Goal: Task Accomplishment & Management: Use online tool/utility

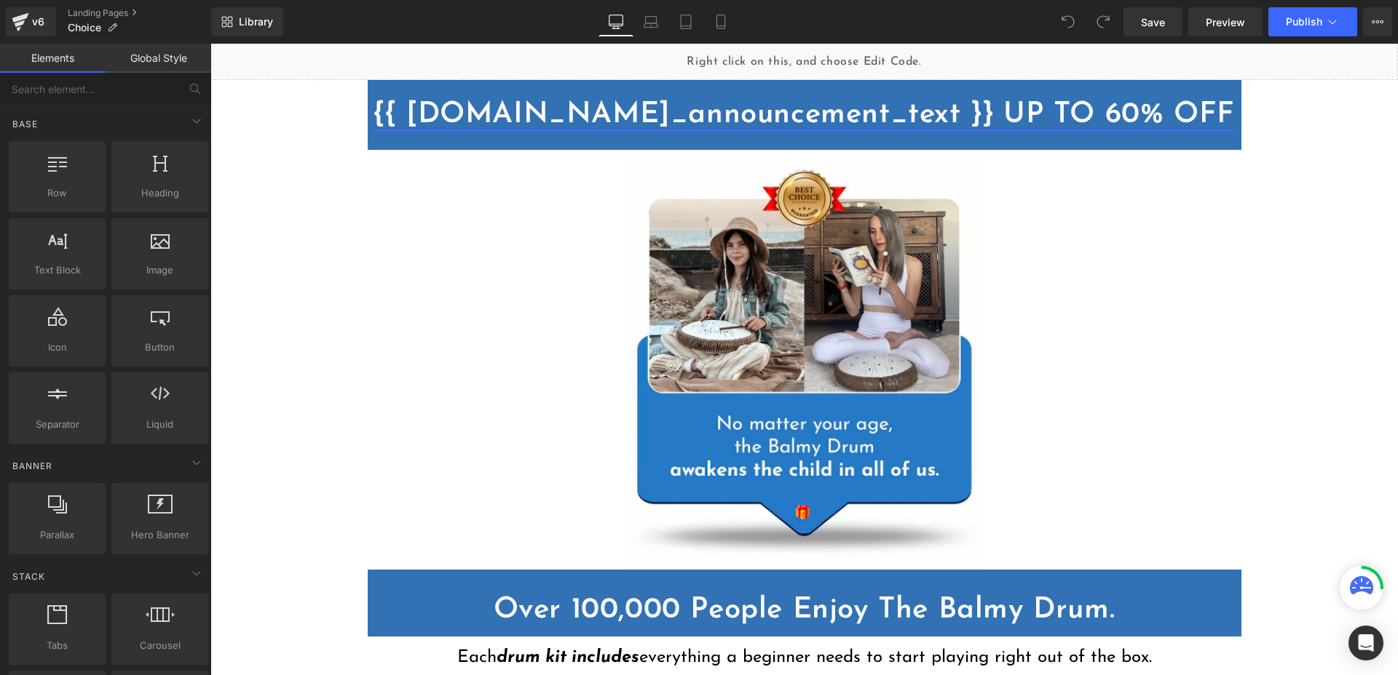
click at [656, 126] on link "{{ [DOMAIN_NAME]_announcement_text }} UP TO 60% OFF" at bounding box center [803, 114] width 861 height 29
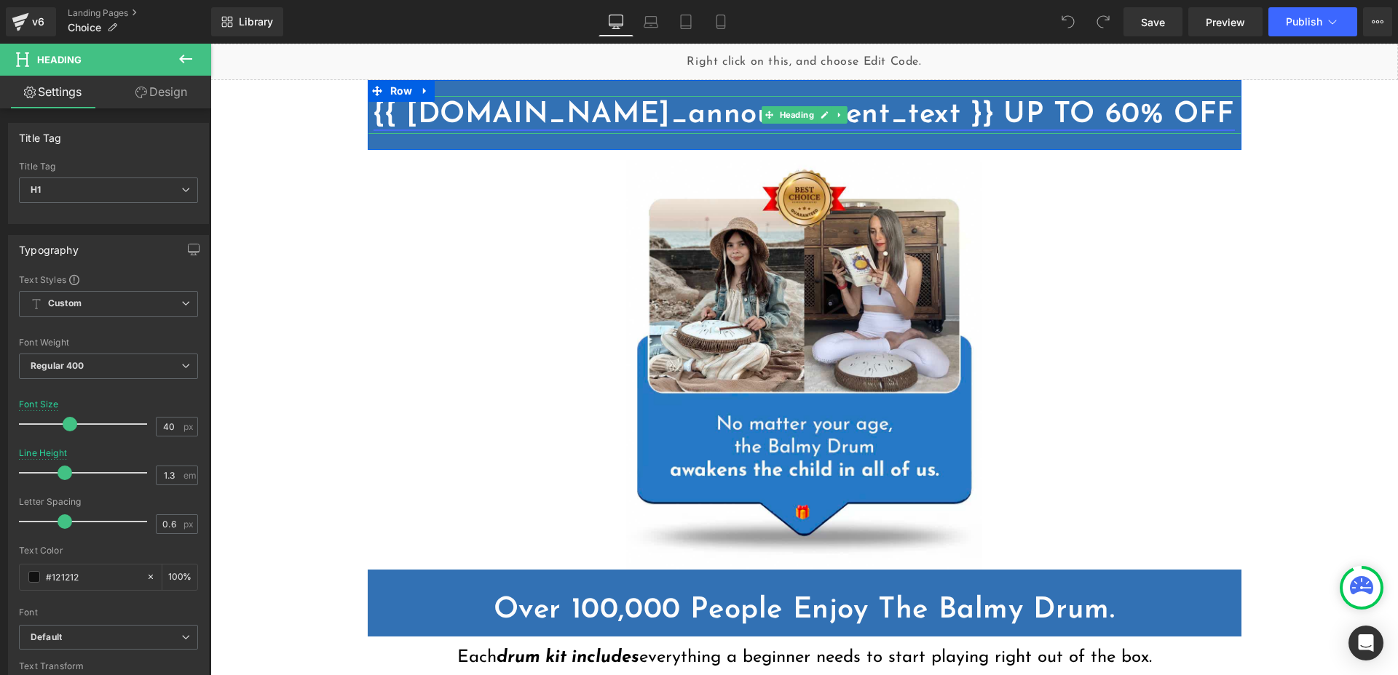
click at [453, 113] on link "{{ [DOMAIN_NAME]_announcement_text }} UP TO 60% OFF" at bounding box center [803, 114] width 861 height 29
click at [84, 16] on link "Landing Pages" at bounding box center [139, 13] width 143 height 12
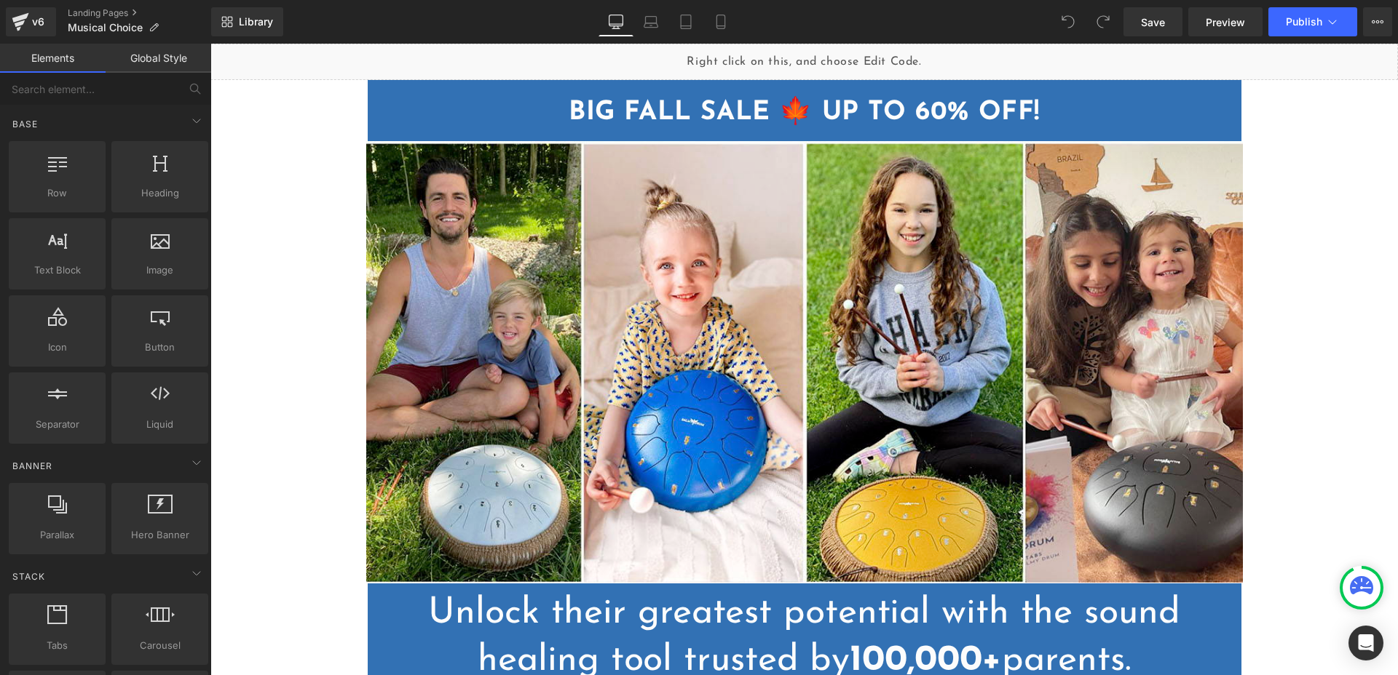
click at [705, 100] on strong "BIG FALL SALE 🍁 UP TO 60% OFF!" at bounding box center [803, 113] width 471 height 26
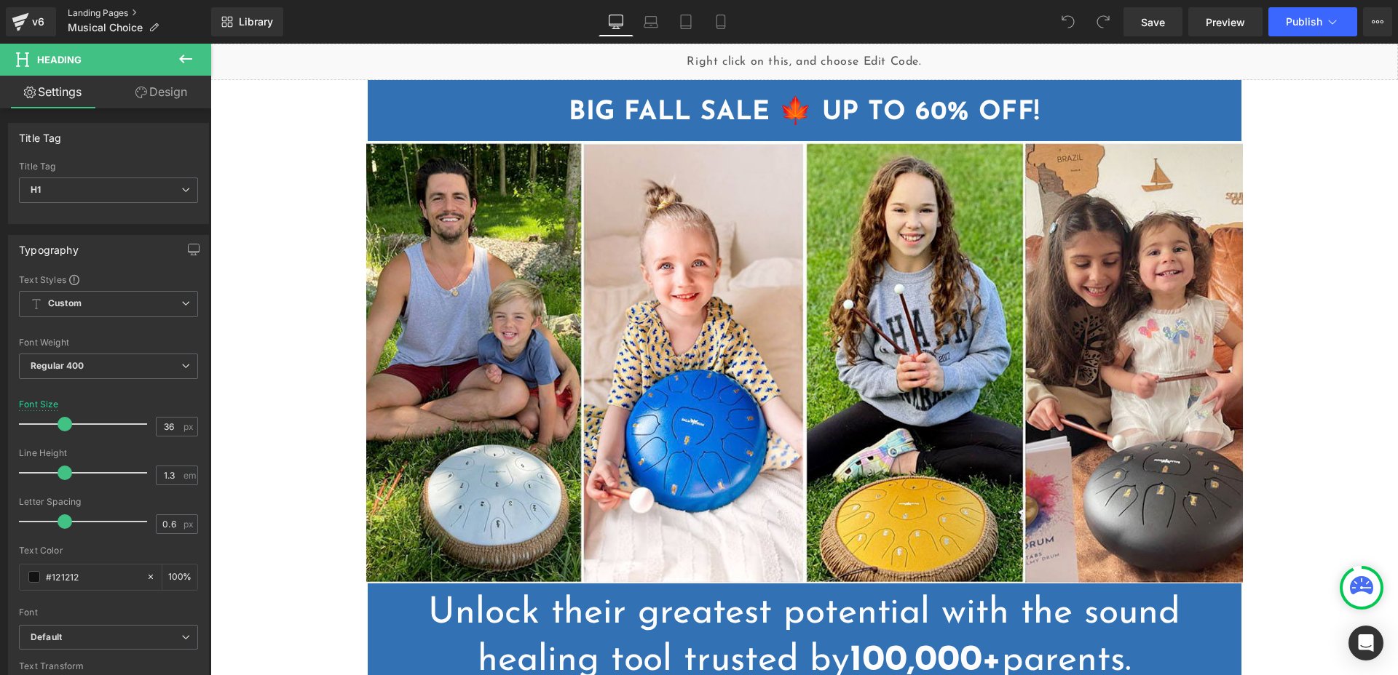
click at [88, 14] on link "Landing Pages" at bounding box center [139, 13] width 143 height 12
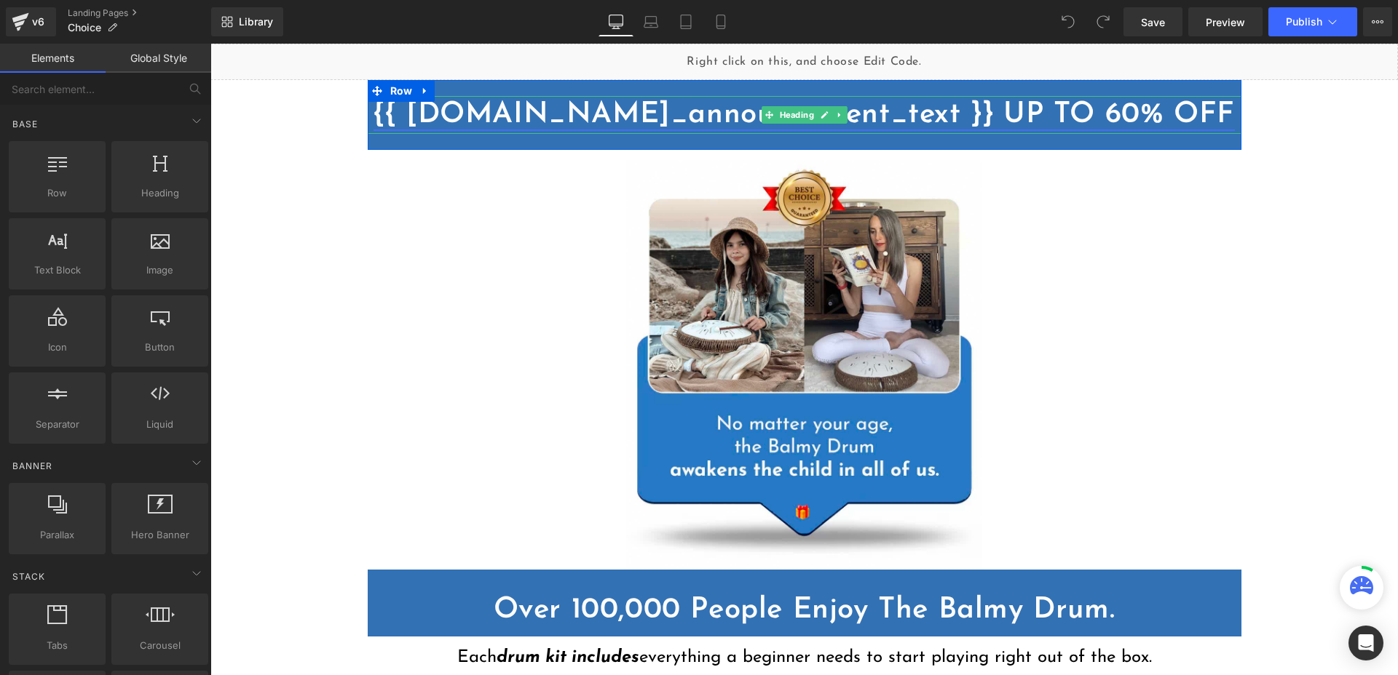
click at [625, 103] on link "{{ [DOMAIN_NAME]_announcement_text }} UP TO 60% OFF" at bounding box center [803, 114] width 861 height 29
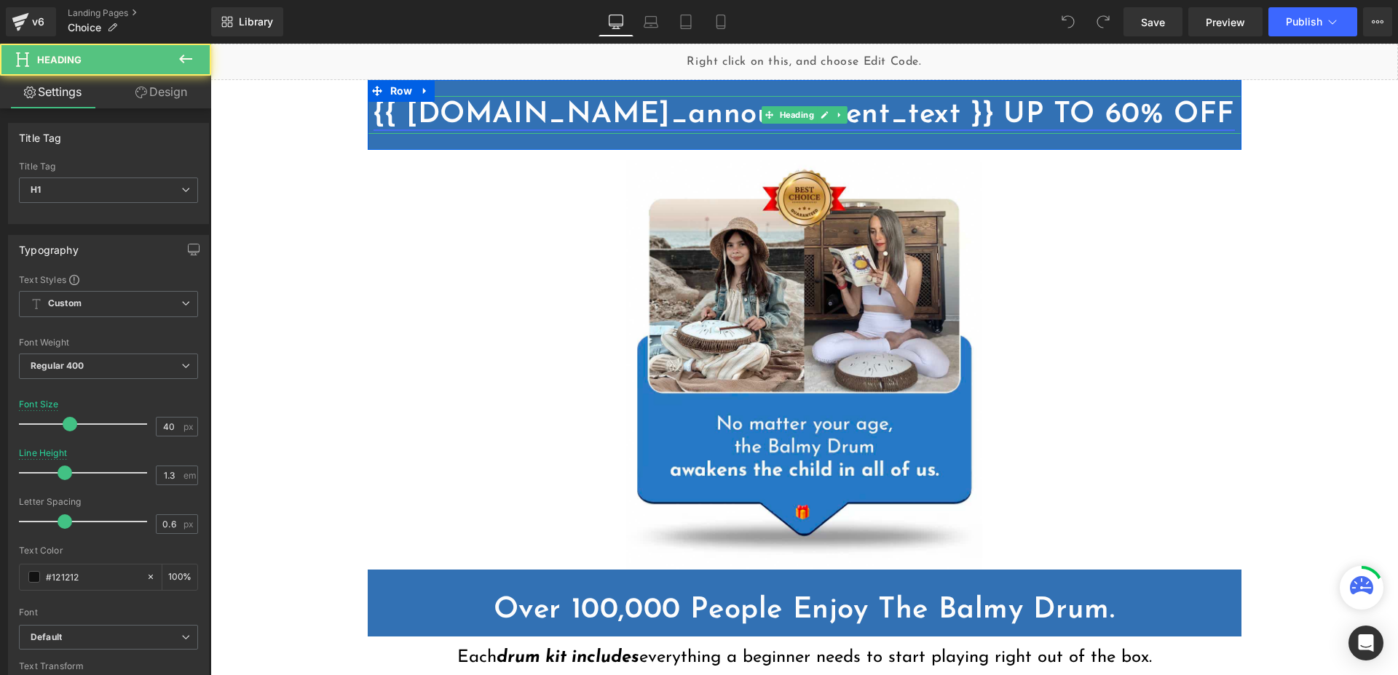
click at [625, 103] on link "{{ [DOMAIN_NAME]_announcement_text }} UP TO 60% OFF" at bounding box center [803, 114] width 861 height 29
click at [726, 111] on link "{{ [DOMAIN_NAME]_announcement_text }} UP TO 60% OFF" at bounding box center [803, 114] width 861 height 29
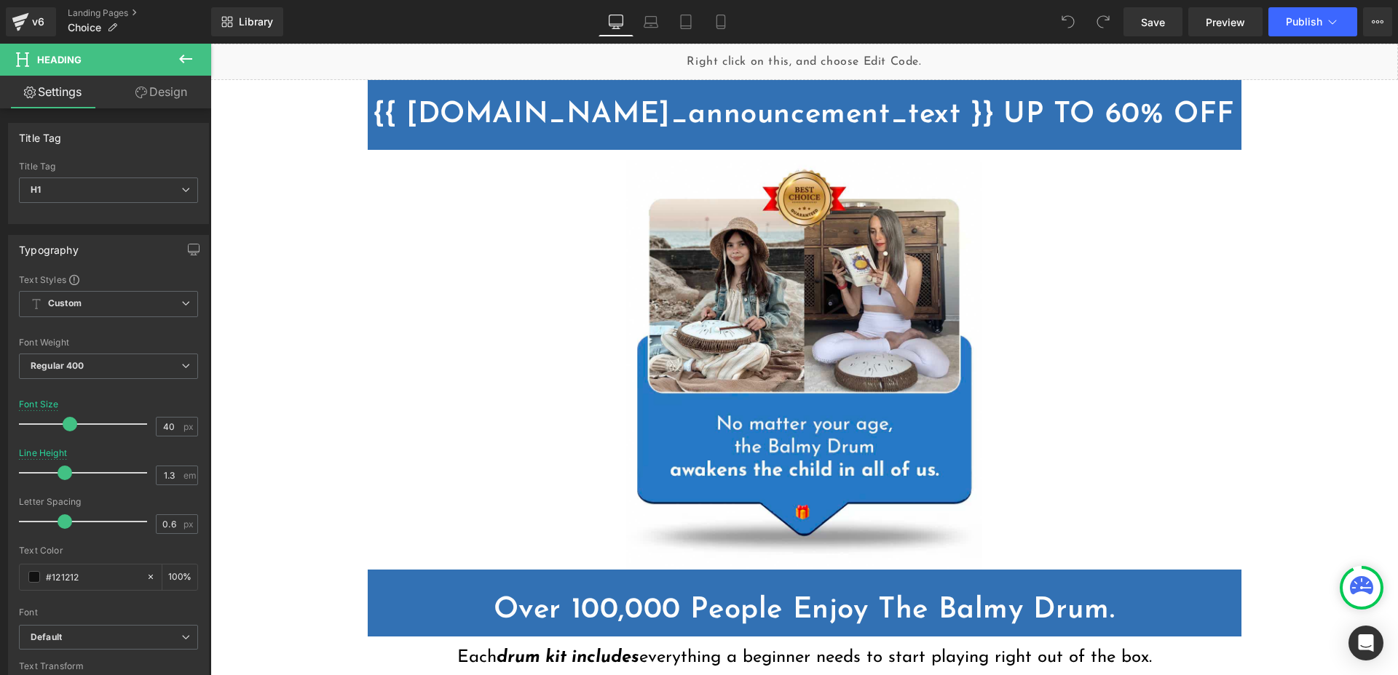
click at [181, 59] on icon at bounding box center [185, 59] width 13 height 9
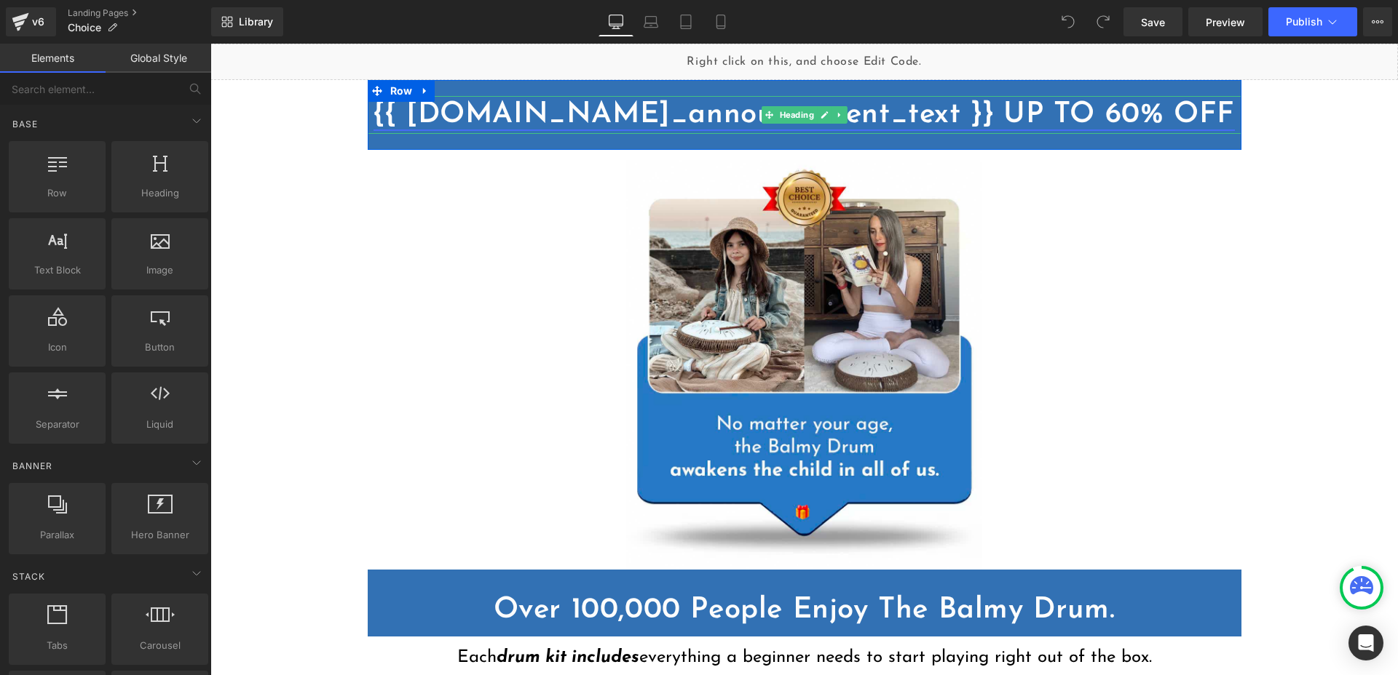
click at [476, 119] on link "{{ [DOMAIN_NAME]_announcement_text }} UP TO 60% OFF" at bounding box center [803, 114] width 861 height 29
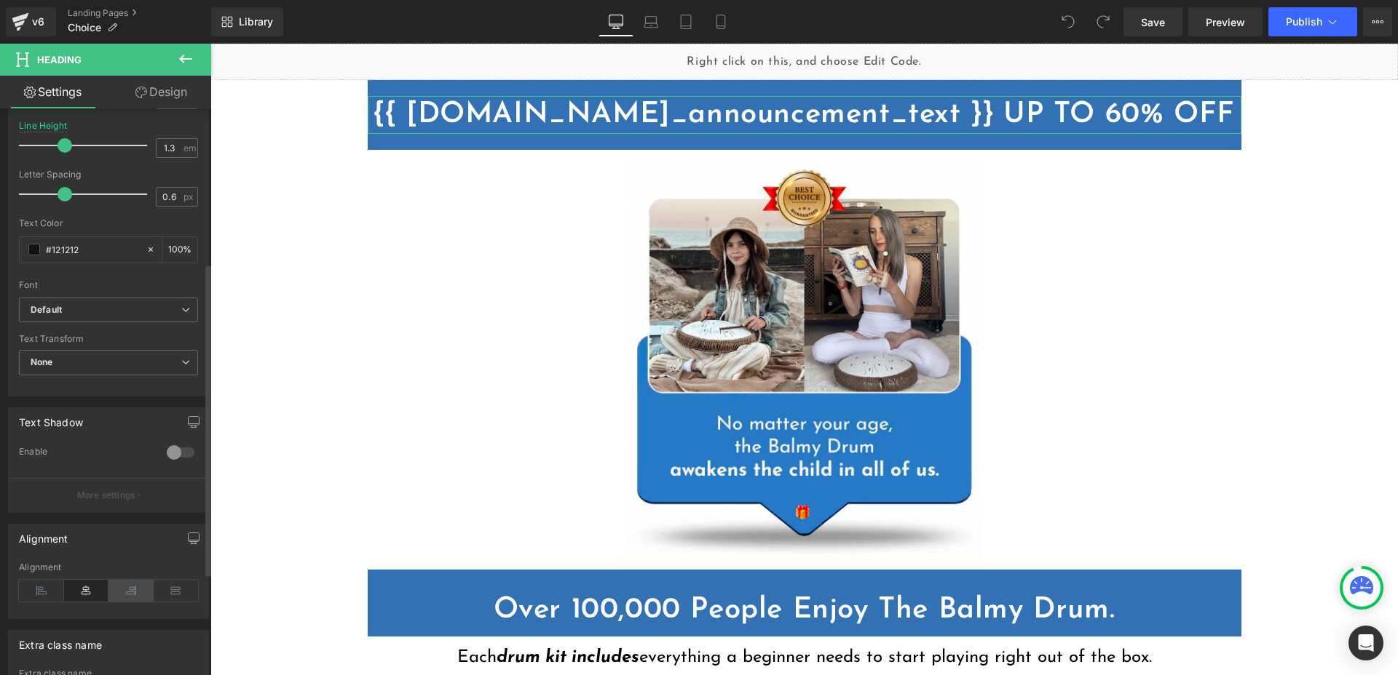
scroll to position [465, 0]
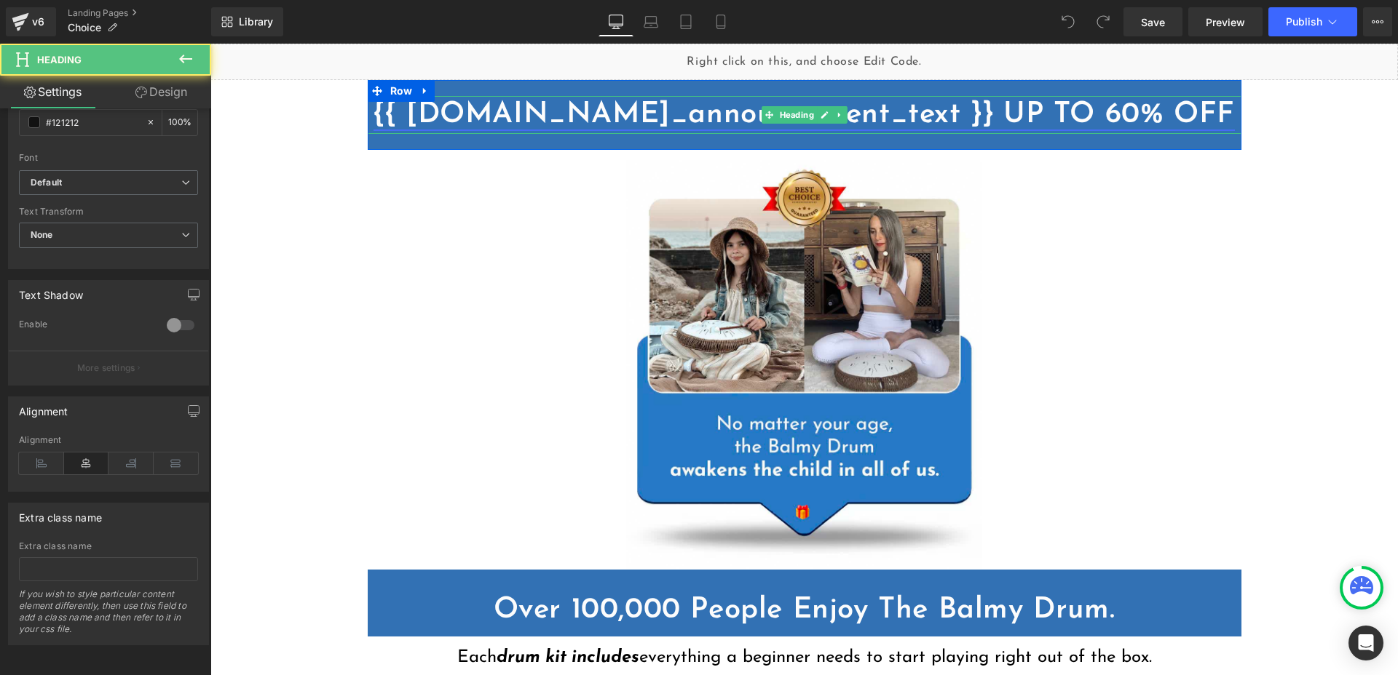
click at [520, 117] on link "{{ [DOMAIN_NAME]_announcement_text }} UP TO 60% OFF" at bounding box center [803, 114] width 861 height 29
click at [822, 117] on link at bounding box center [824, 114] width 15 height 17
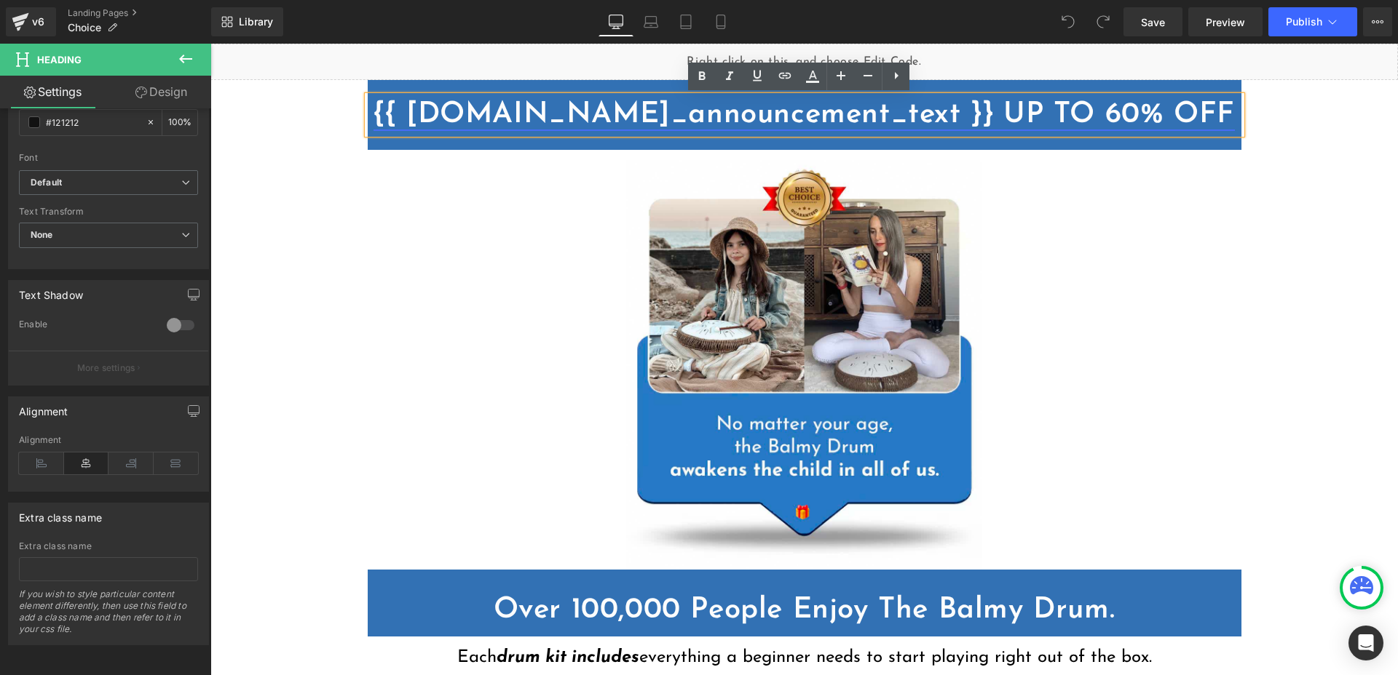
click at [774, 116] on link "{{ [DOMAIN_NAME]_announcement_text }} UP TO 60% OFF" at bounding box center [803, 114] width 861 height 29
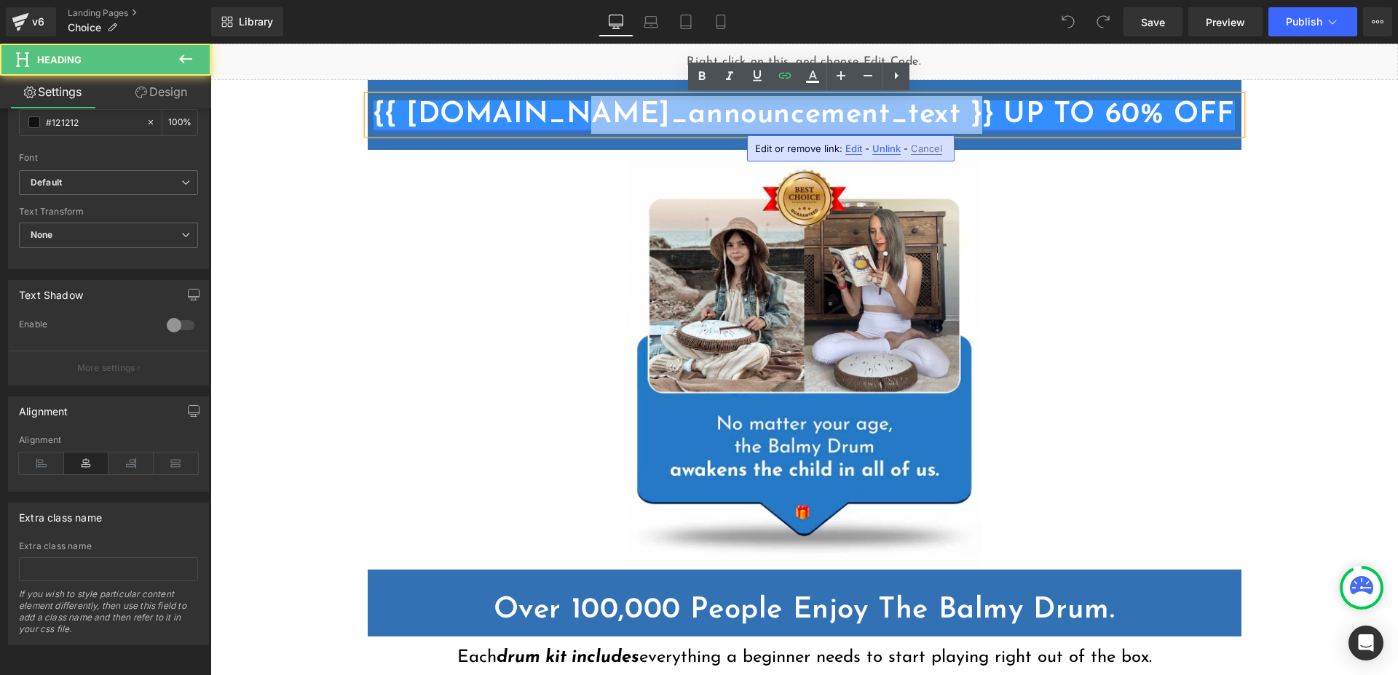
click at [774, 116] on link "{{ [DOMAIN_NAME]_announcement_text }} UP TO 60% OFF" at bounding box center [803, 114] width 861 height 29
copy link "{{ [DOMAIN_NAME]_announcement_text }} UP TO 60% OFF"
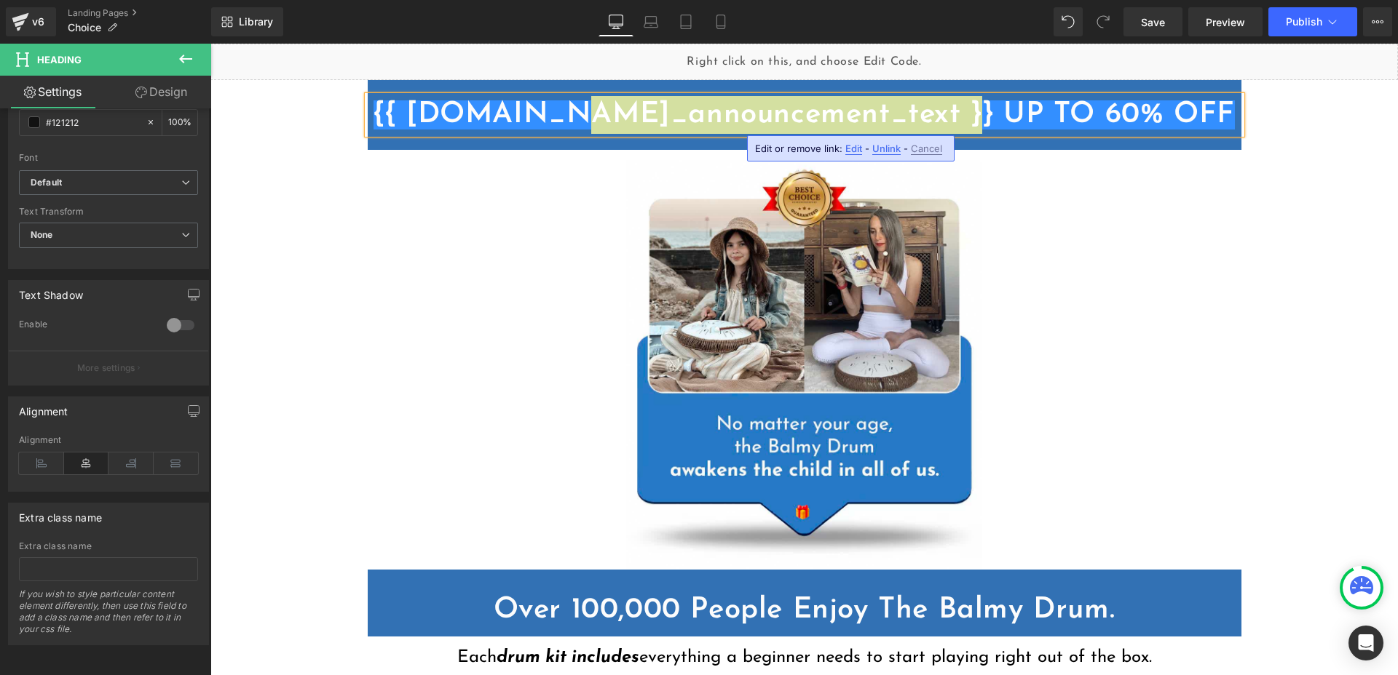
click at [929, 150] on span "Cancel" at bounding box center [926, 149] width 31 height 12
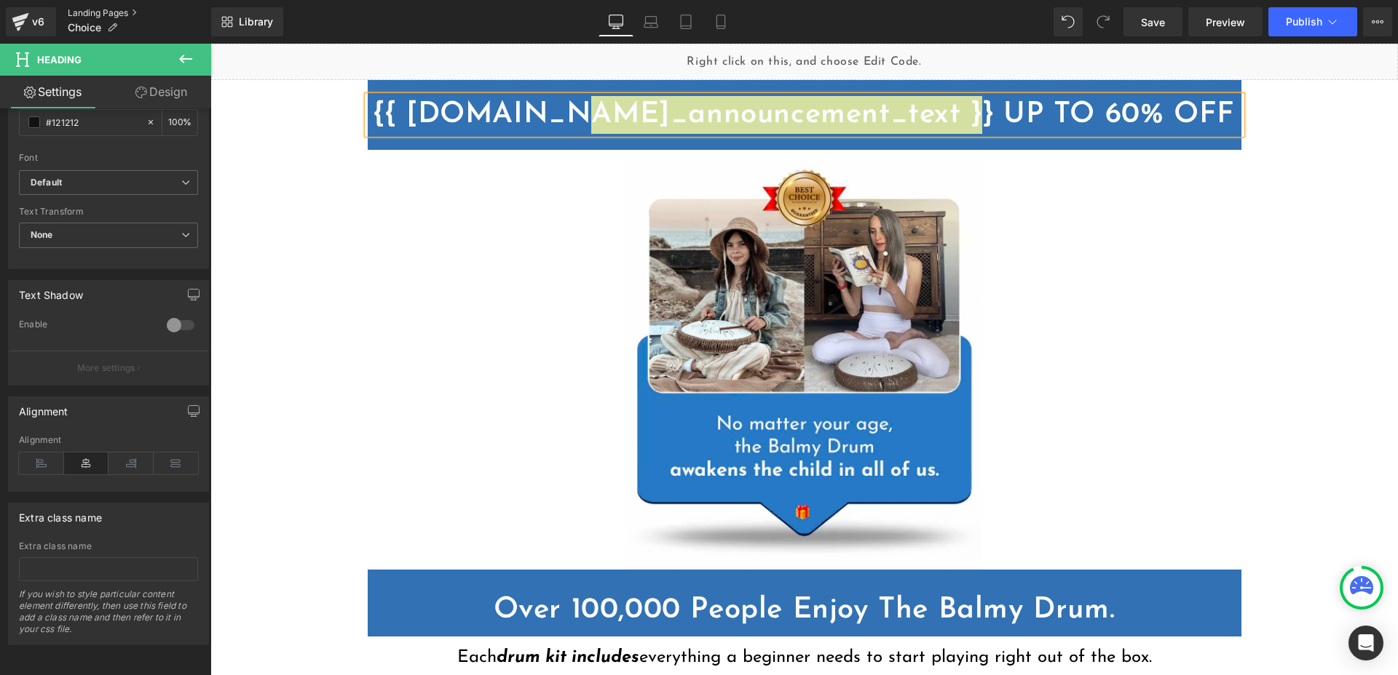
click at [98, 12] on link "Landing Pages" at bounding box center [139, 13] width 143 height 12
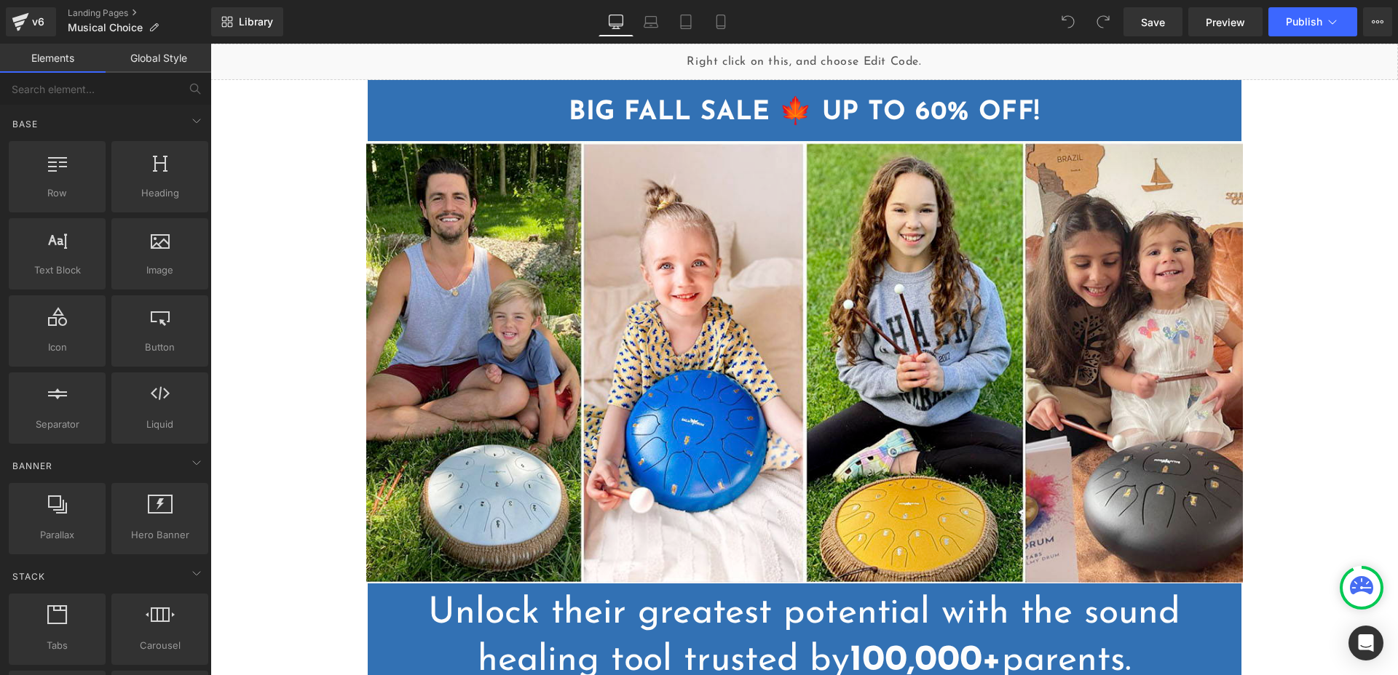
click at [665, 107] on strong "BIG FALL SALE 🍁 UP TO 60% OFF!" at bounding box center [803, 113] width 471 height 26
click at [666, 109] on strong "BIG FALL SALE 🍁 UP TO 60% OFF!" at bounding box center [803, 113] width 471 height 26
click at [616, 111] on strong "BIG FALL SALE 🍁 UP TO 60% OFF!" at bounding box center [803, 113] width 471 height 26
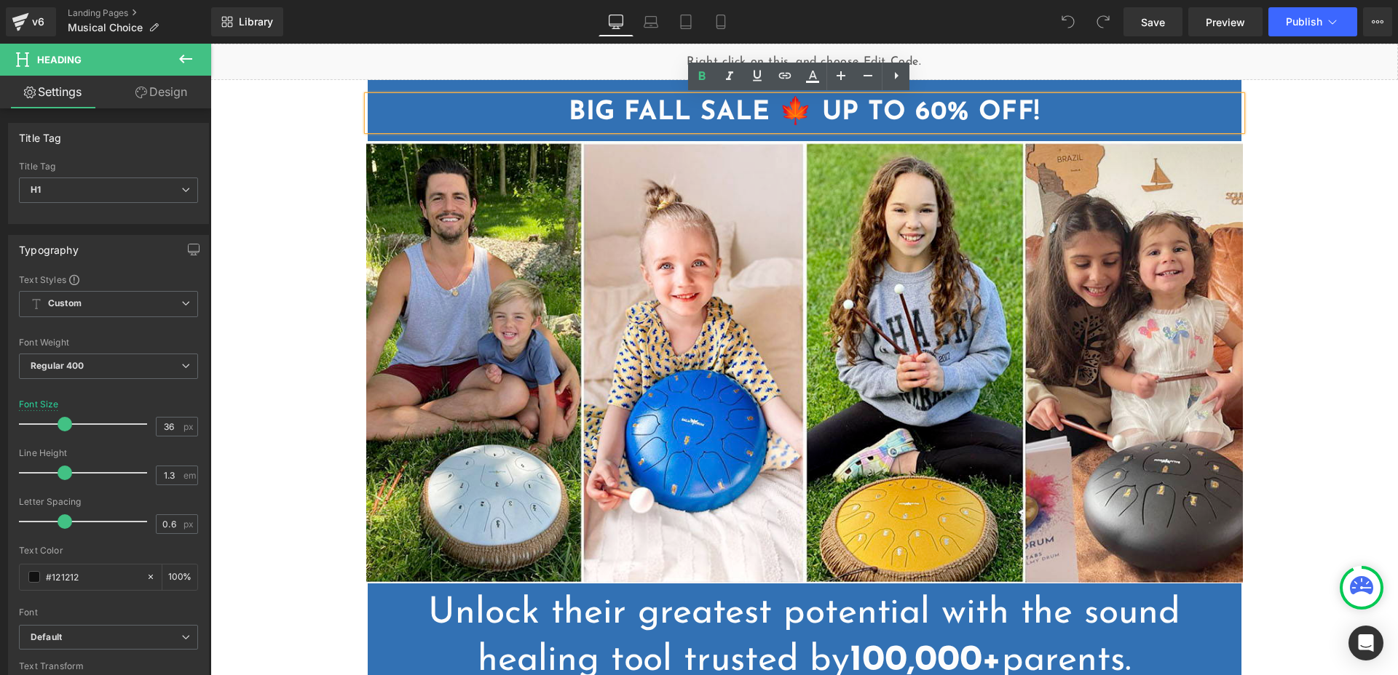
click at [669, 113] on strong "BIG FALL SALE 🍁 UP TO 60% OFF!" at bounding box center [803, 113] width 471 height 26
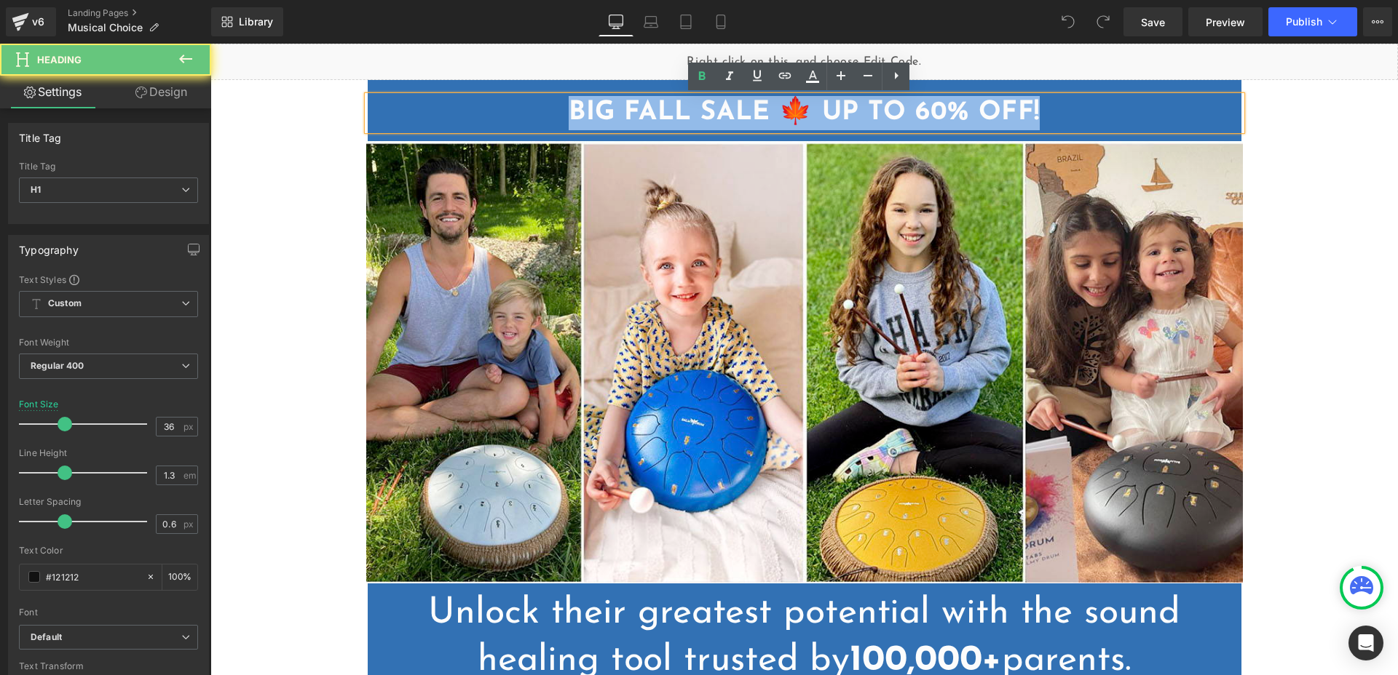
click at [669, 113] on strong "BIG FALL SALE 🍁 UP TO 60% OFF!" at bounding box center [803, 113] width 471 height 26
paste div
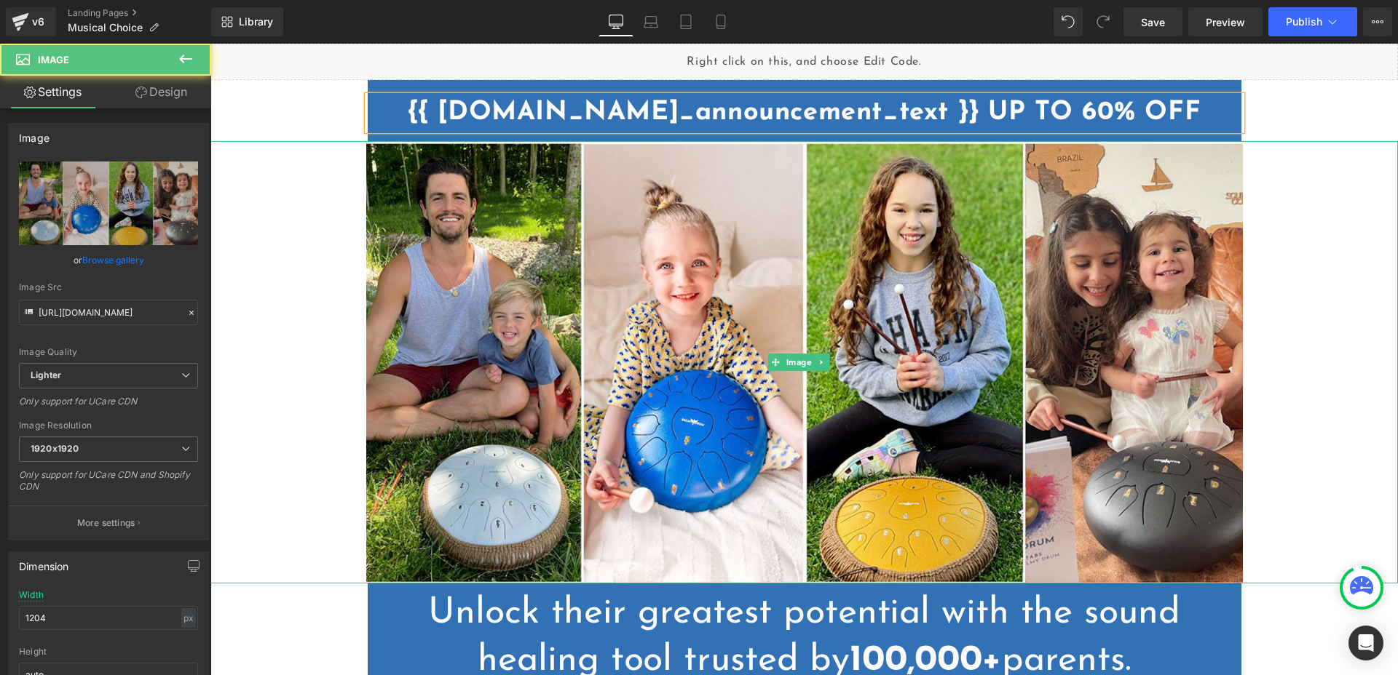
click at [290, 200] on link at bounding box center [803, 362] width 1187 height 443
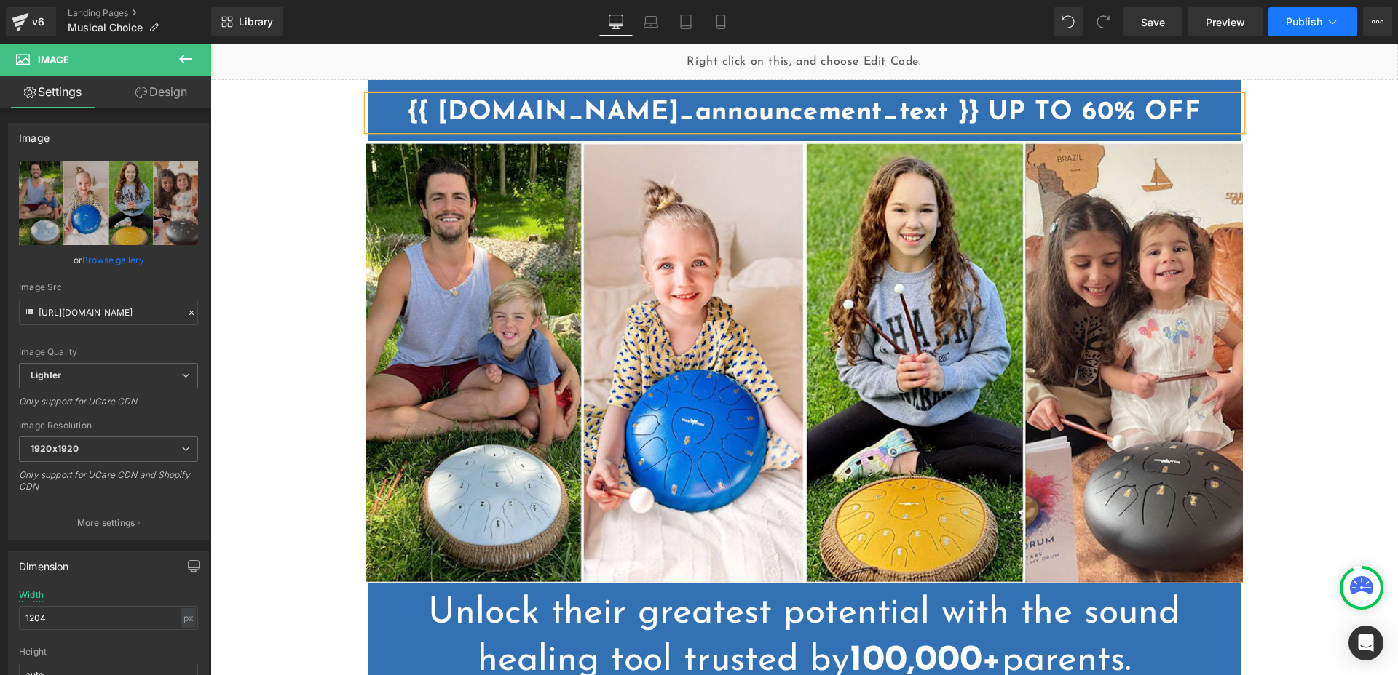
click at [1321, 24] on span "Publish" at bounding box center [1303, 22] width 36 height 12
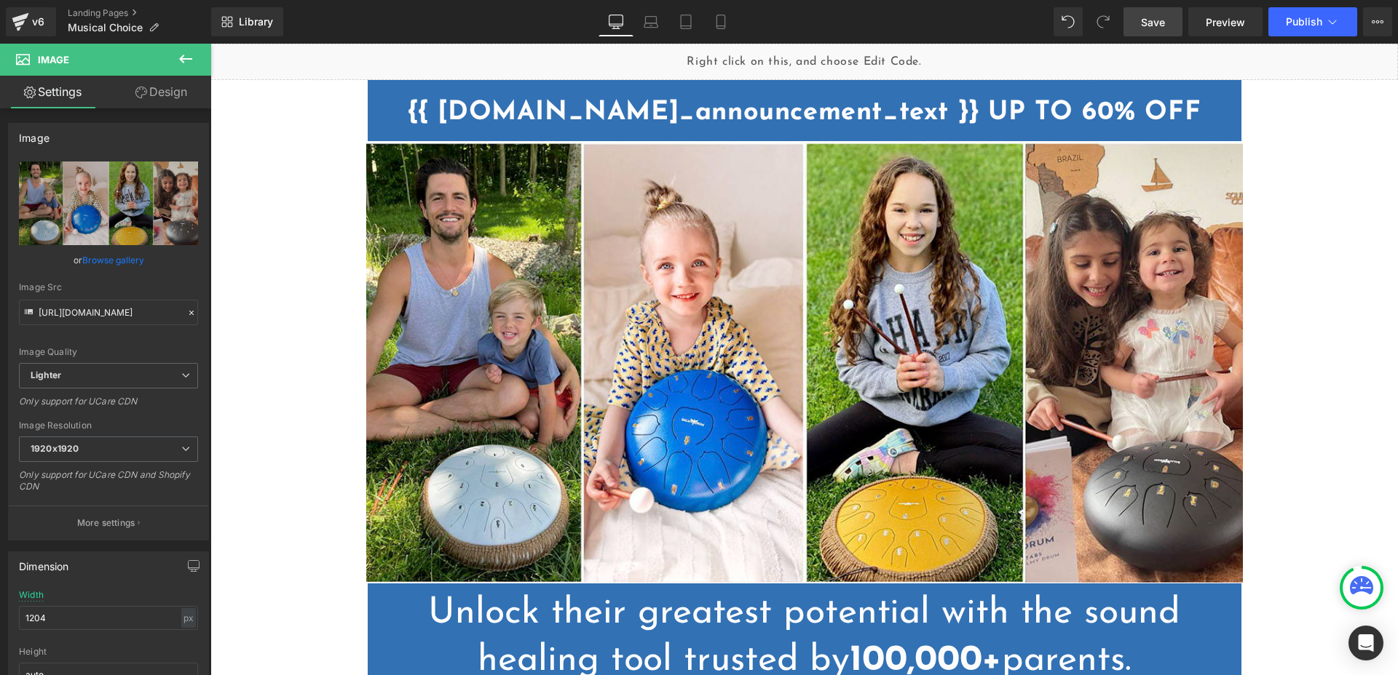
click at [1147, 18] on span "Save" at bounding box center [1153, 22] width 24 height 15
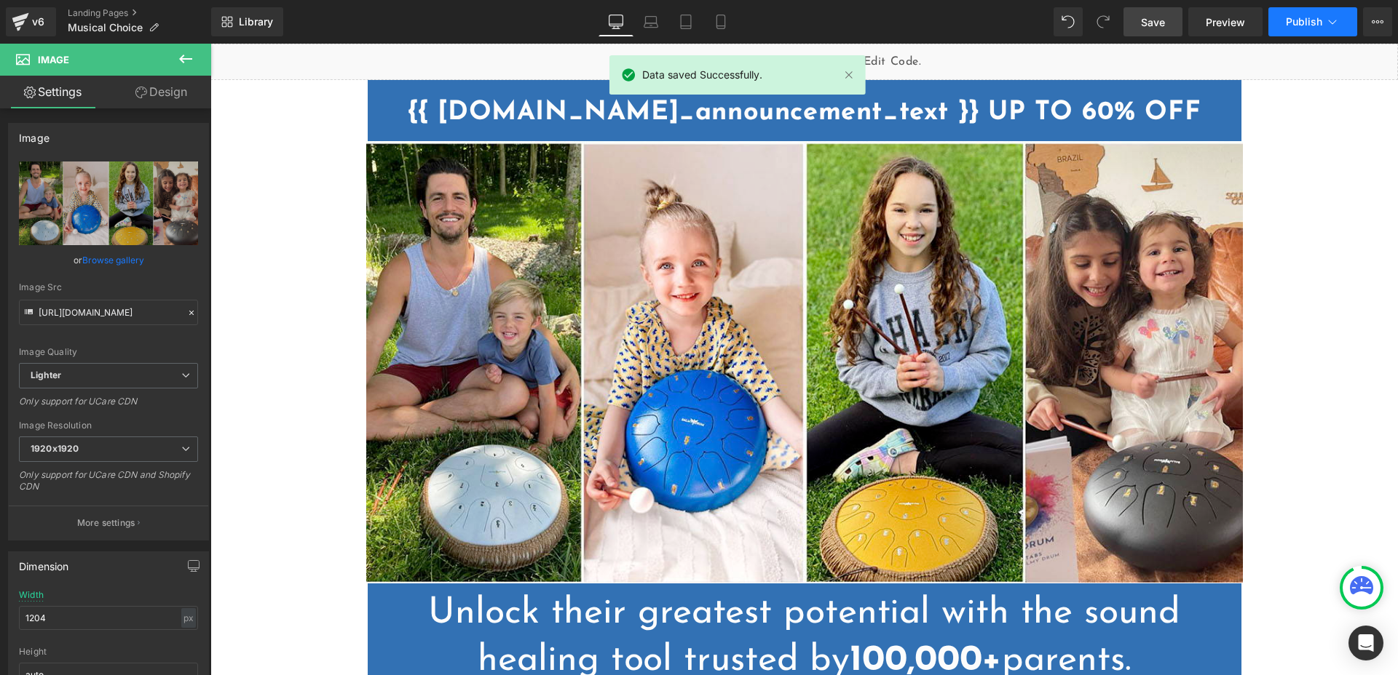
click at [1289, 26] on span "Publish" at bounding box center [1303, 22] width 36 height 12
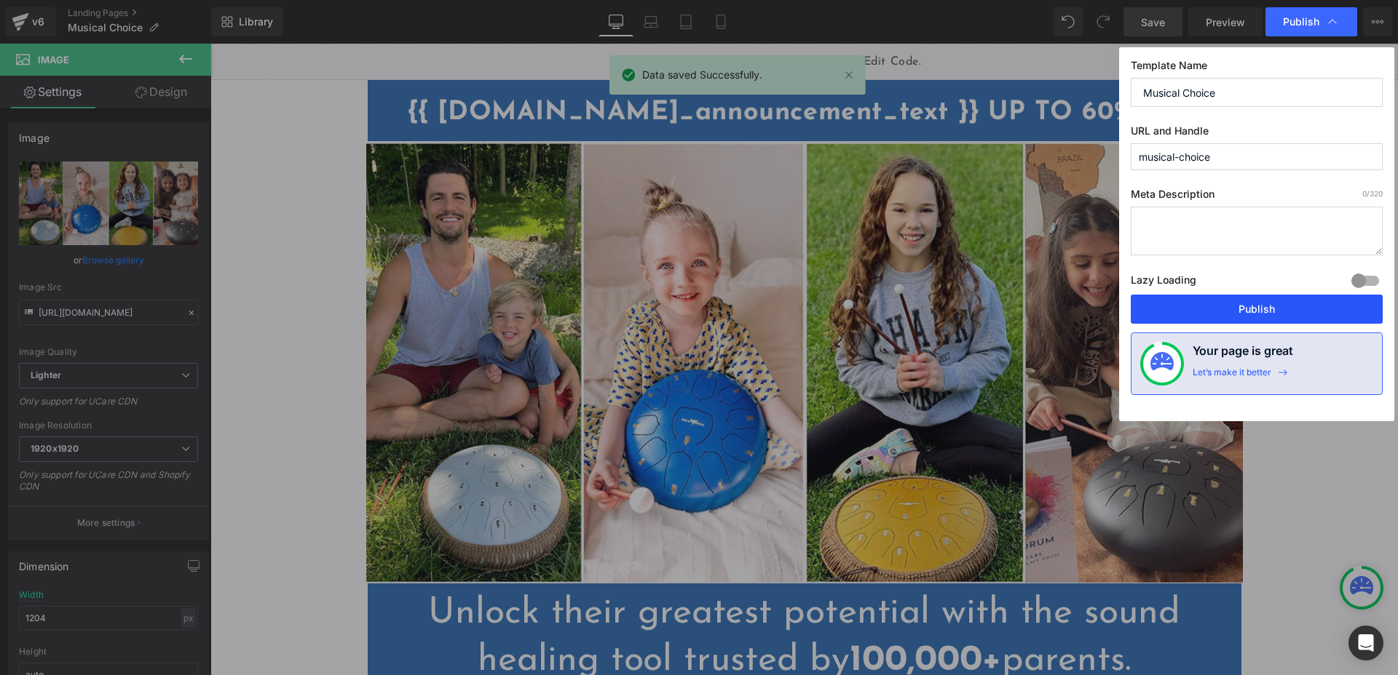
click at [1224, 304] on button "Publish" at bounding box center [1256, 309] width 252 height 29
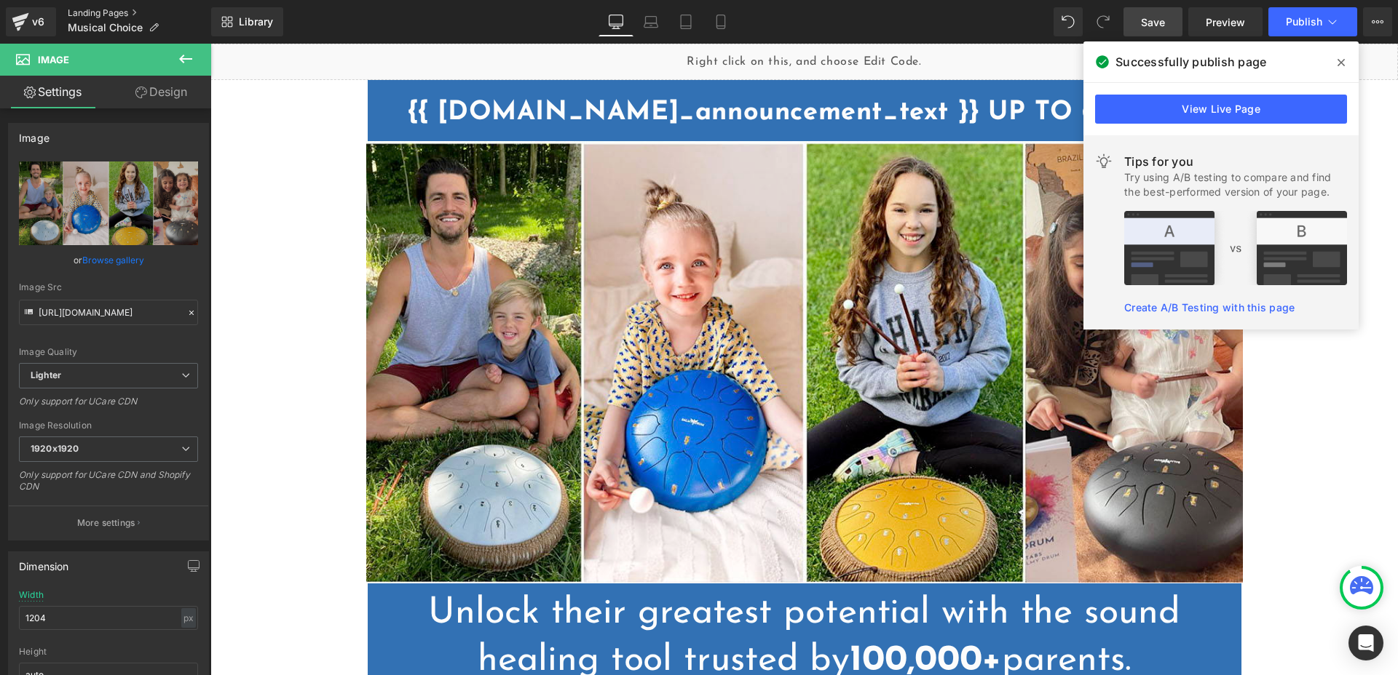
click at [109, 15] on link "Landing Pages" at bounding box center [139, 13] width 143 height 12
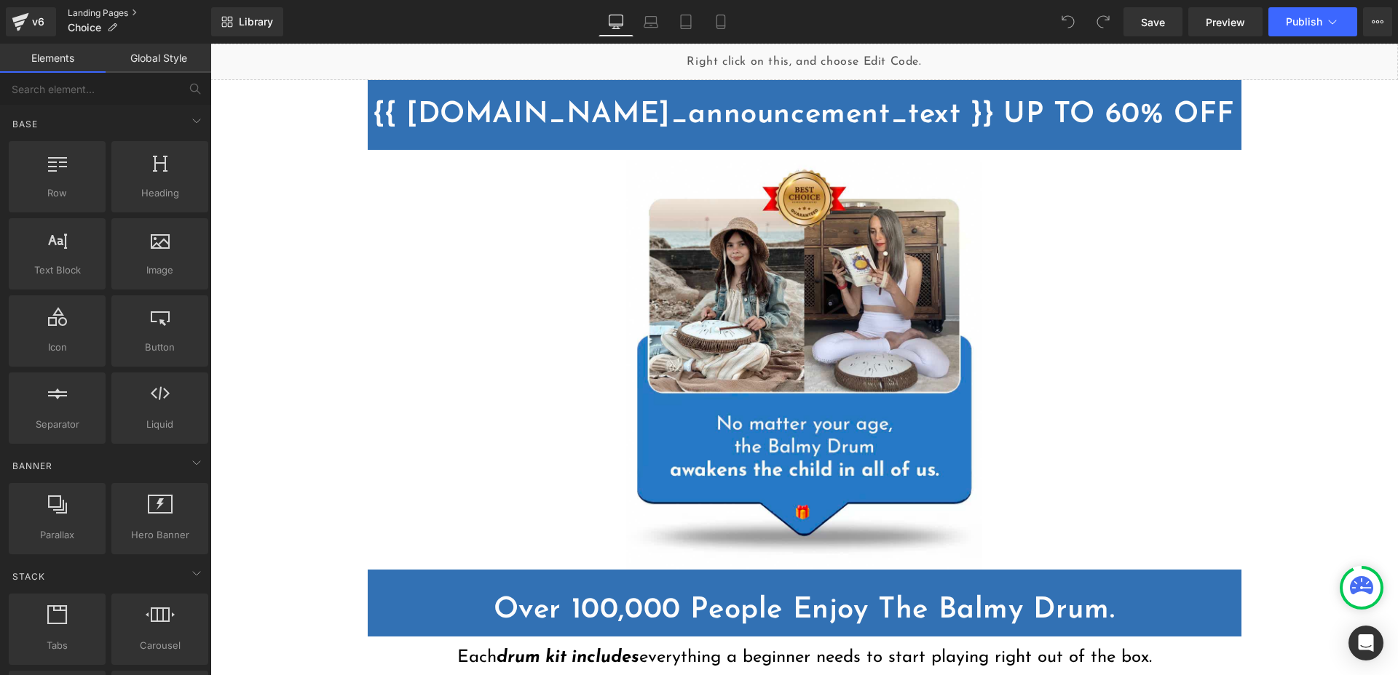
click at [101, 15] on link "Landing Pages" at bounding box center [139, 13] width 143 height 12
